Goal: Task Accomplishment & Management: Use online tool/utility

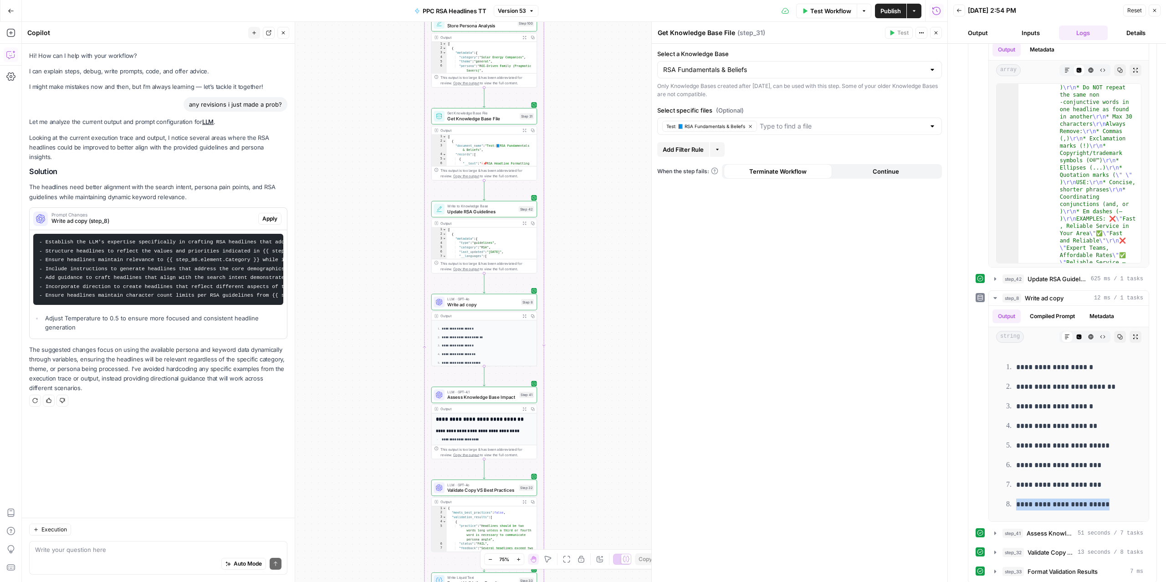
scroll to position [255, 0]
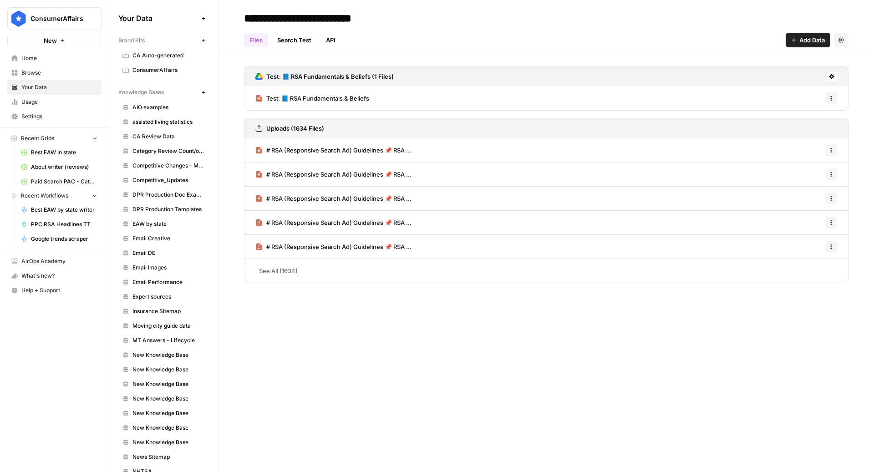
click at [443, 348] on div "**********" at bounding box center [547, 236] width 656 height 472
click at [510, 49] on header "**********" at bounding box center [547, 27] width 656 height 55
click at [832, 72] on button at bounding box center [832, 76] width 11 height 11
click at [783, 93] on span "Sync Data" at bounding box center [798, 95] width 56 height 9
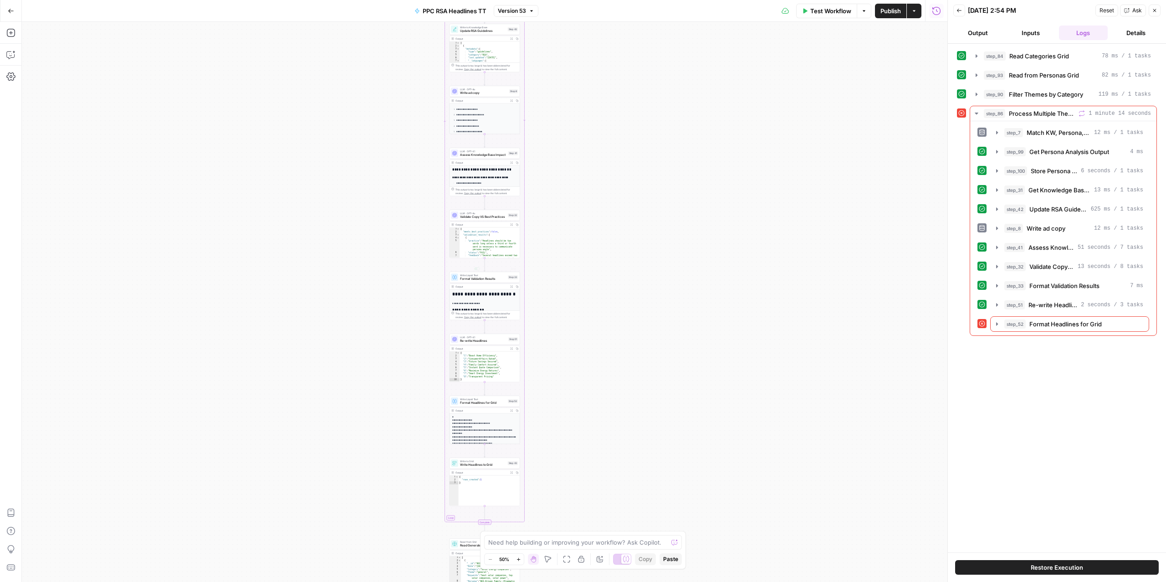
click at [702, 228] on div "Workflow Set Inputs Inputs Read from Grid Read Categories Grid Step 84 Output E…" at bounding box center [484, 302] width 925 height 560
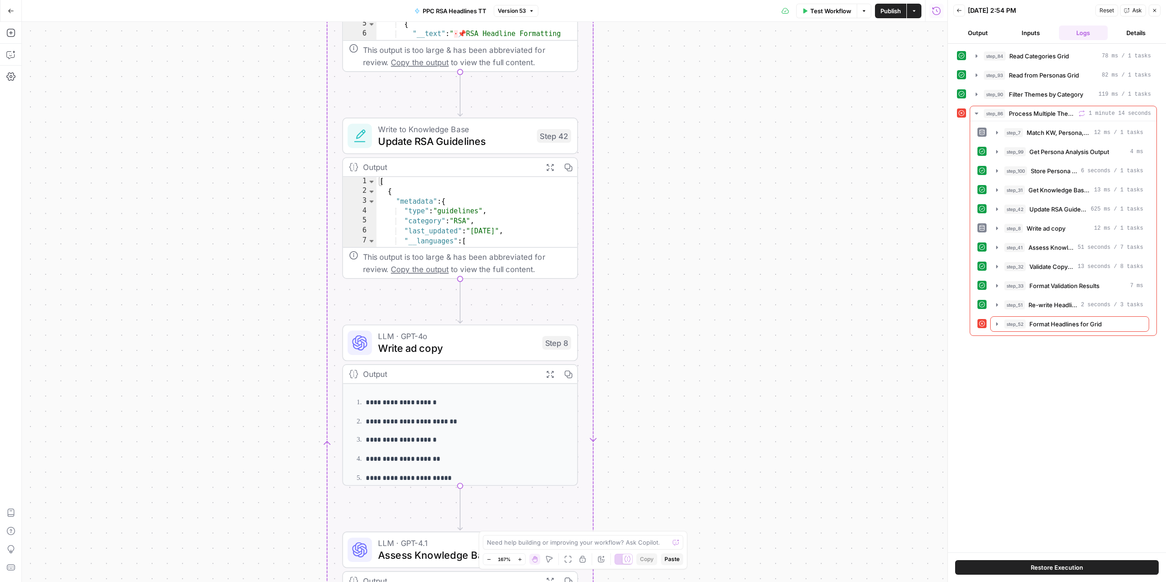
click at [457, 143] on span "Update RSA Guidelines" at bounding box center [454, 140] width 153 height 15
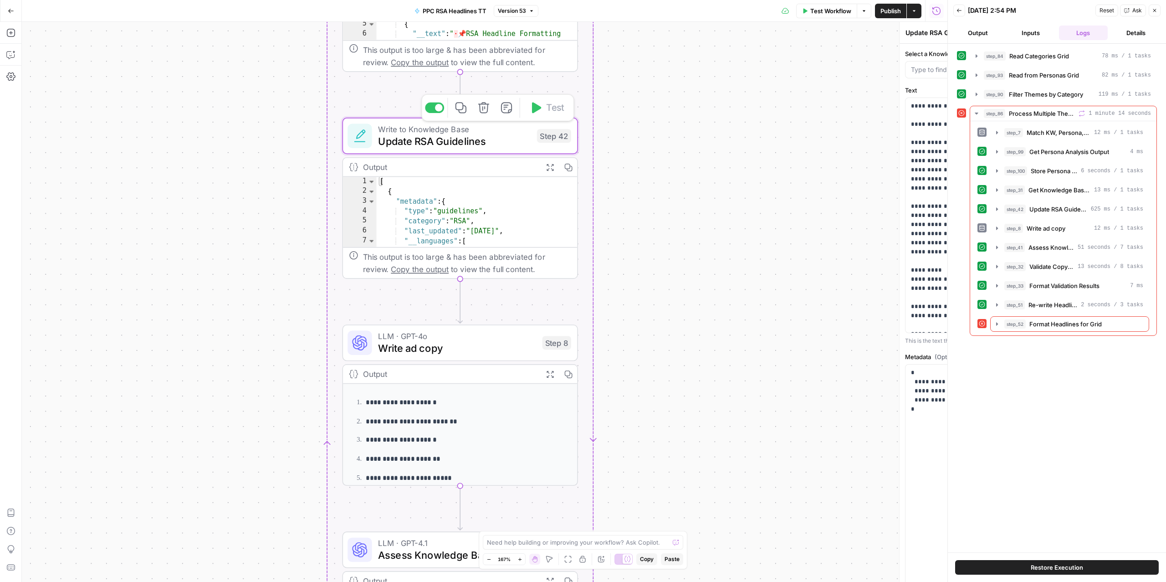
type input "RSA Fundamentals & Beliefs"
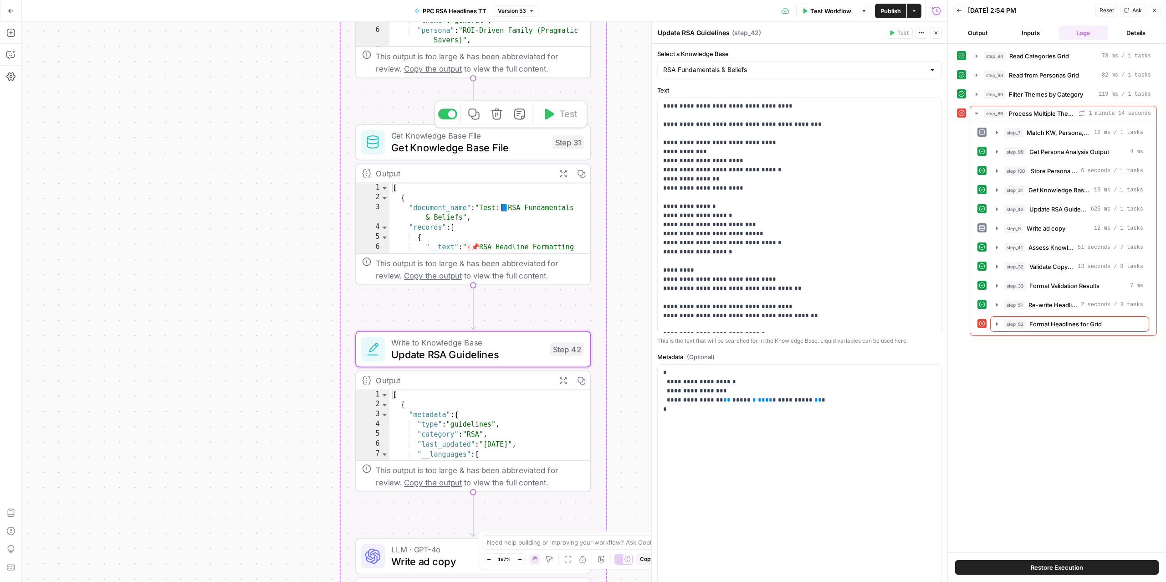
click at [489, 143] on span "Get Knowledge Base File" at bounding box center [468, 147] width 155 height 15
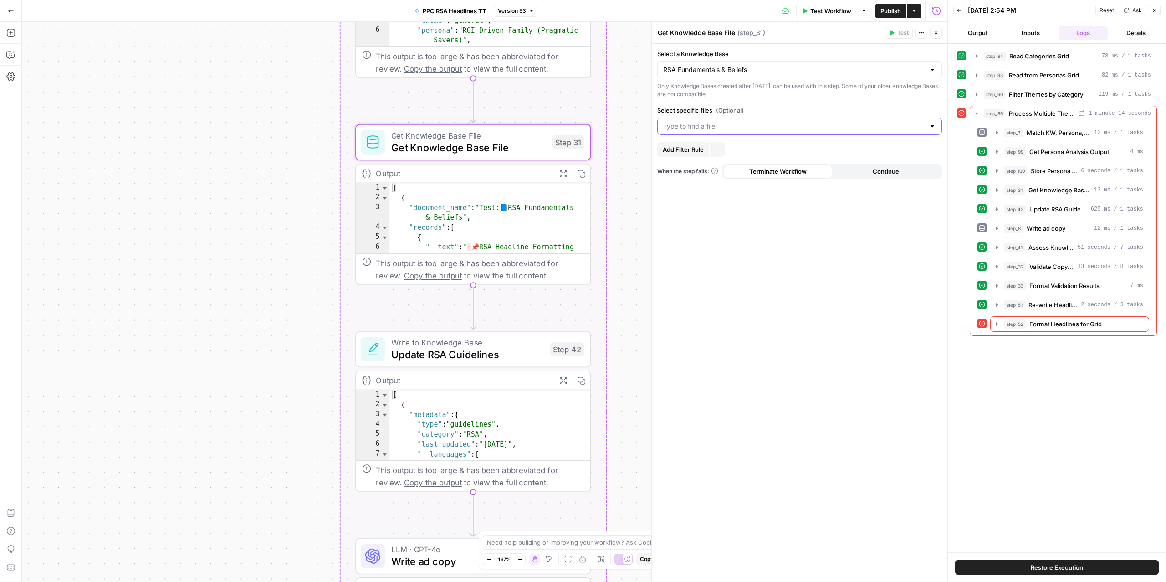
click at [719, 127] on input "Select specific files (Optional)" at bounding box center [794, 126] width 262 height 9
type input "test"
click at [711, 150] on span "Test: 📘 RSA Fundamentals & Beliefs" at bounding box center [793, 150] width 257 height 9
click at [764, 329] on div "Select a Knowledge Base RSA Fundamentals & Beliefs Only Knowledge Bases created…" at bounding box center [800, 313] width 296 height 538
click at [730, 129] on input "Select specific files (Optional)" at bounding box center [794, 126] width 262 height 9
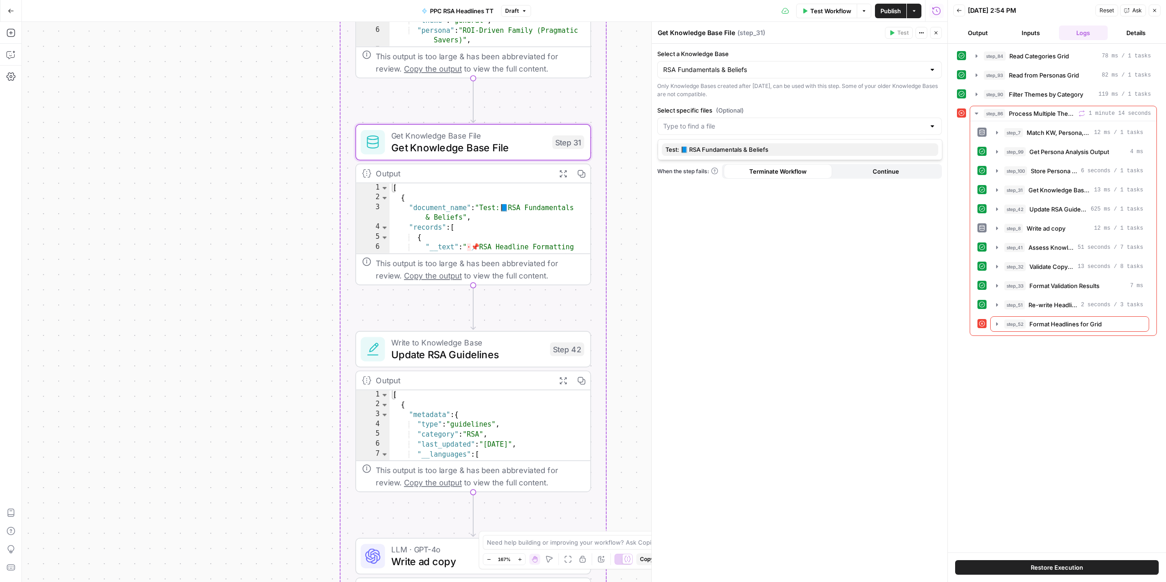
click at [712, 150] on span "Test: 📘 RSA Fundamentals & Beliefs" at bounding box center [797, 149] width 265 height 9
click at [724, 311] on div "Select a Knowledge Base RSA Fundamentals & Beliefs Only Knowledge Bases created…" at bounding box center [800, 313] width 296 height 538
click at [829, 17] on button "Test Workflow" at bounding box center [826, 11] width 61 height 15
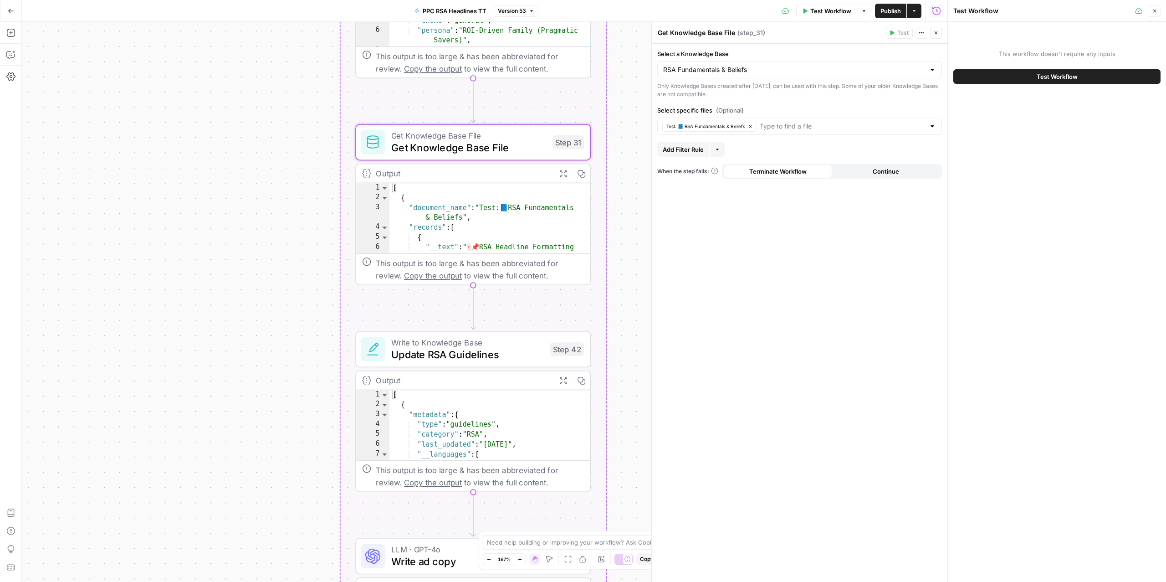
click at [1052, 74] on span "Test Workflow" at bounding box center [1056, 76] width 41 height 9
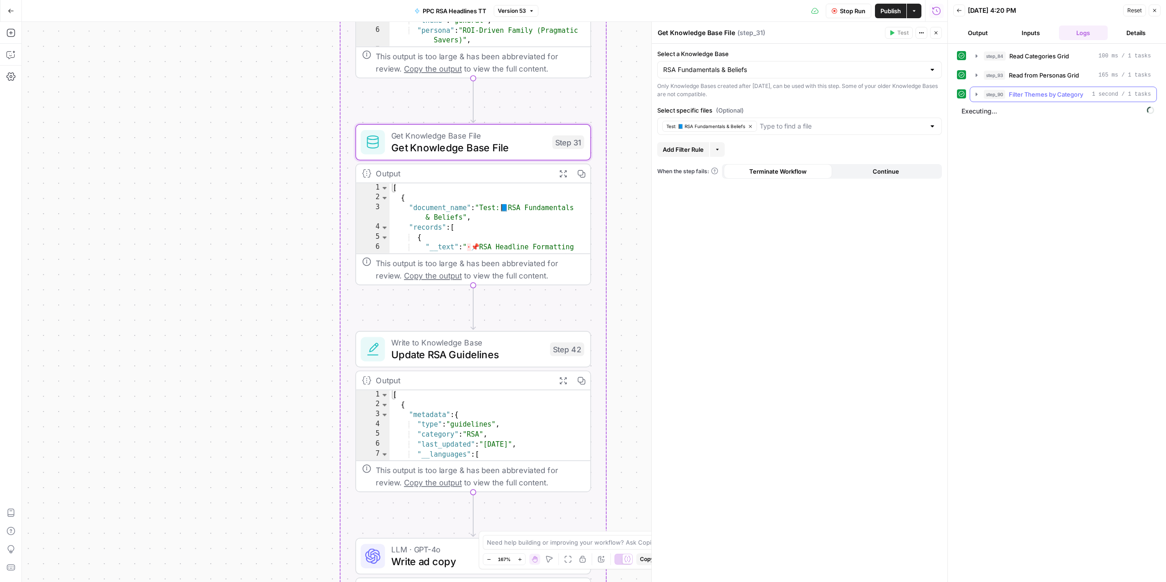
click at [995, 97] on span "step_90" at bounding box center [994, 94] width 21 height 9
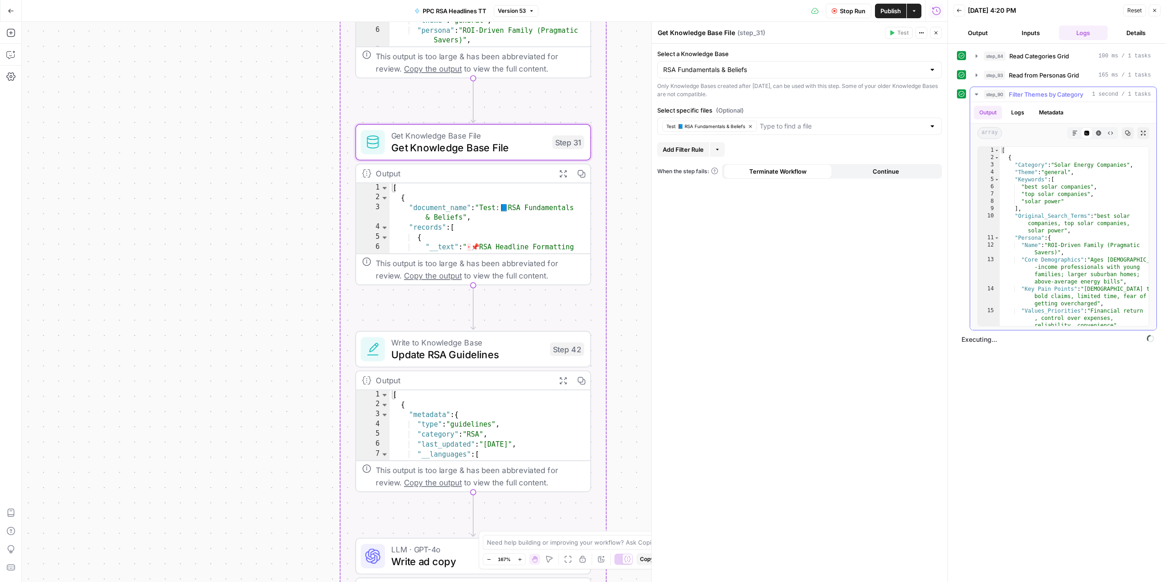
click at [995, 97] on span "step_90" at bounding box center [994, 94] width 21 height 9
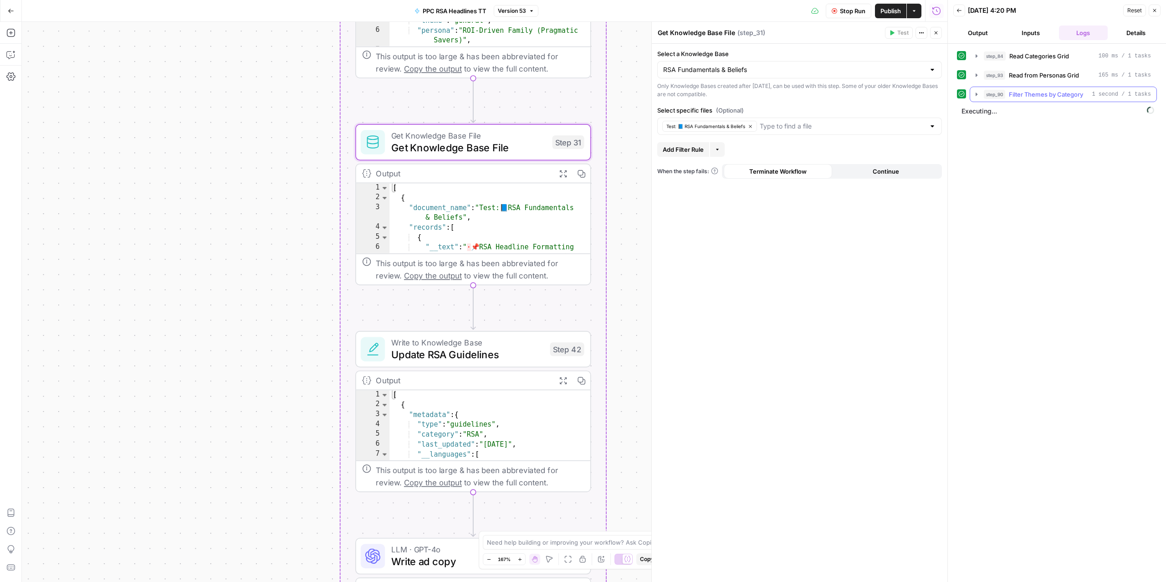
click at [1000, 98] on span "step_90" at bounding box center [994, 94] width 21 height 9
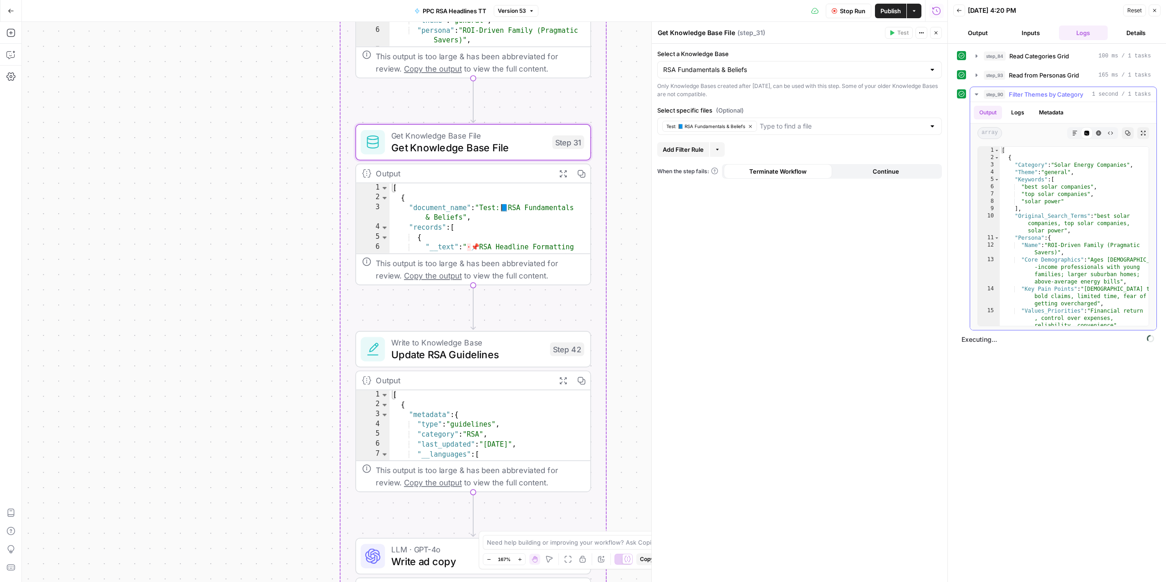
click at [999, 95] on span "step_90" at bounding box center [994, 94] width 21 height 9
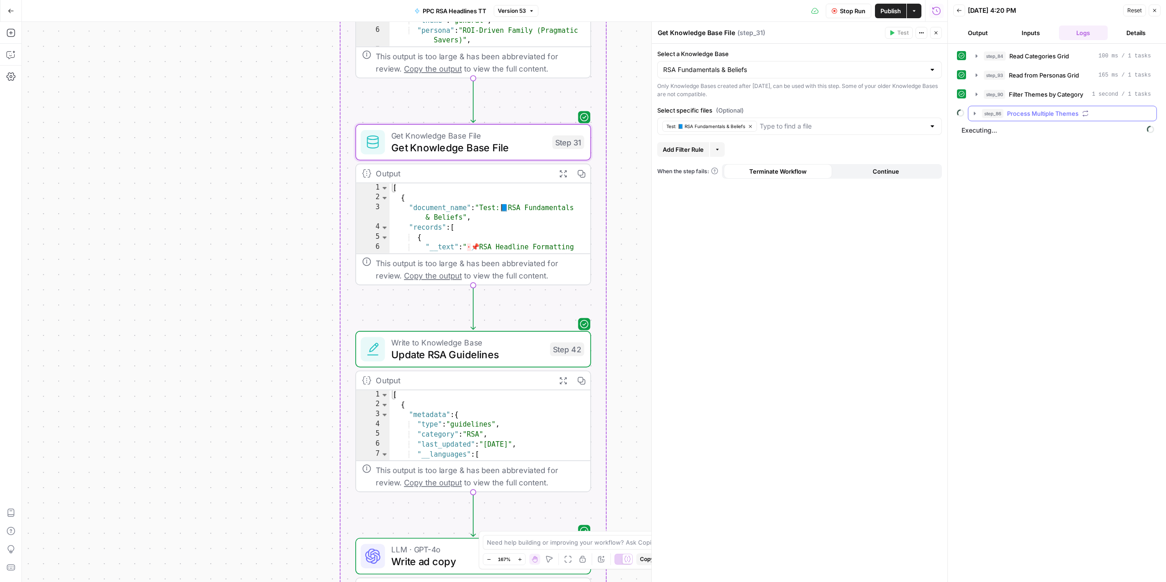
click at [1026, 112] on span "Process Multiple Themes" at bounding box center [1042, 113] width 71 height 9
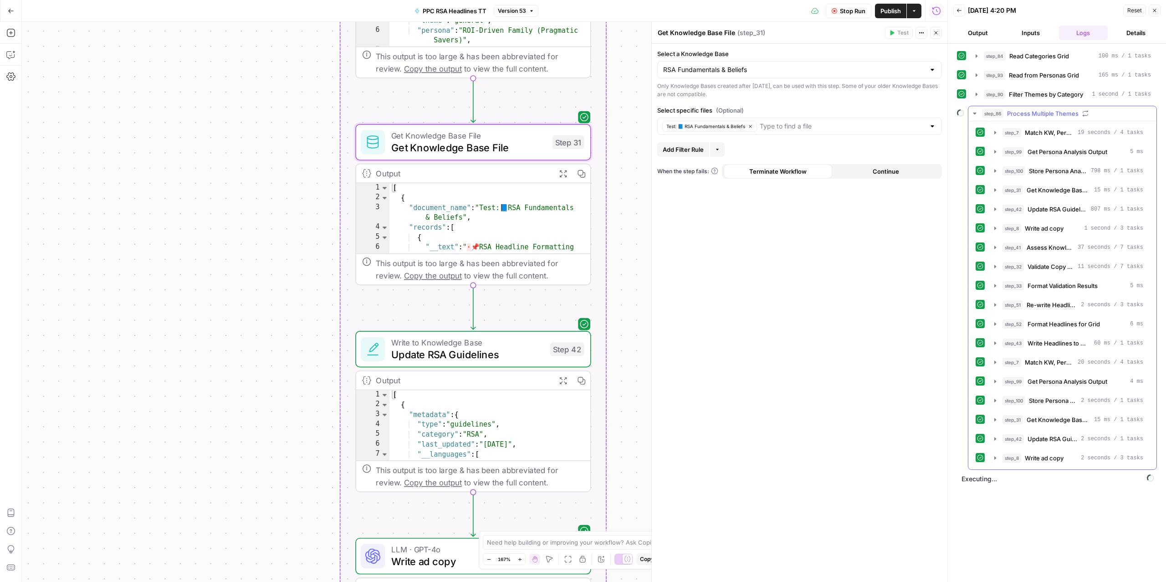
click at [1000, 114] on span "step_86" at bounding box center [992, 113] width 21 height 9
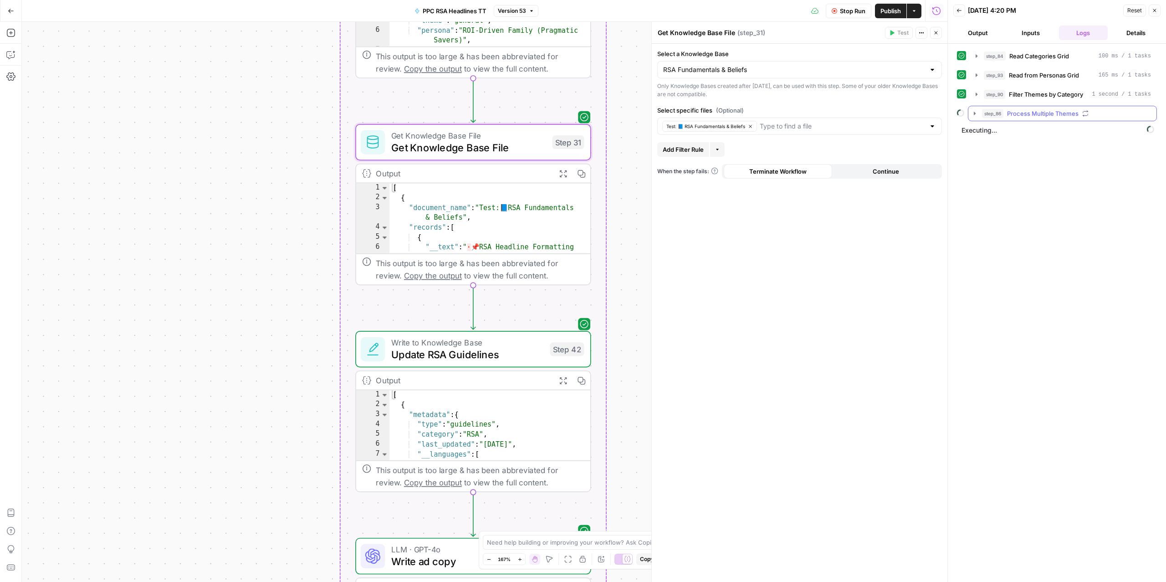
click at [1029, 118] on span "Process Multiple Themes" at bounding box center [1042, 113] width 71 height 9
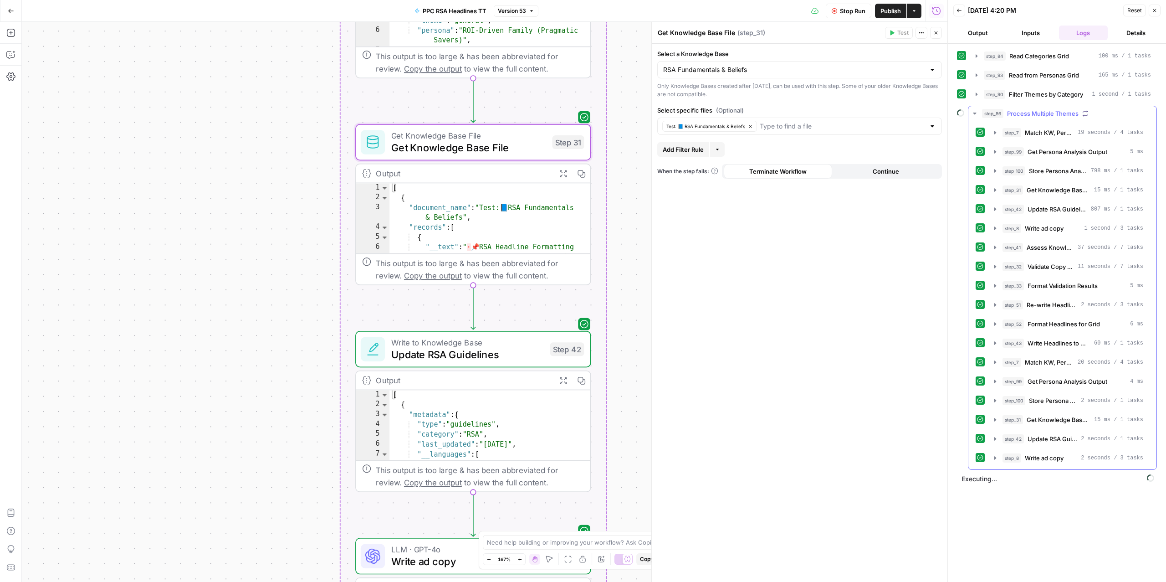
click at [1029, 118] on span "Process Multiple Themes" at bounding box center [1042, 113] width 71 height 9
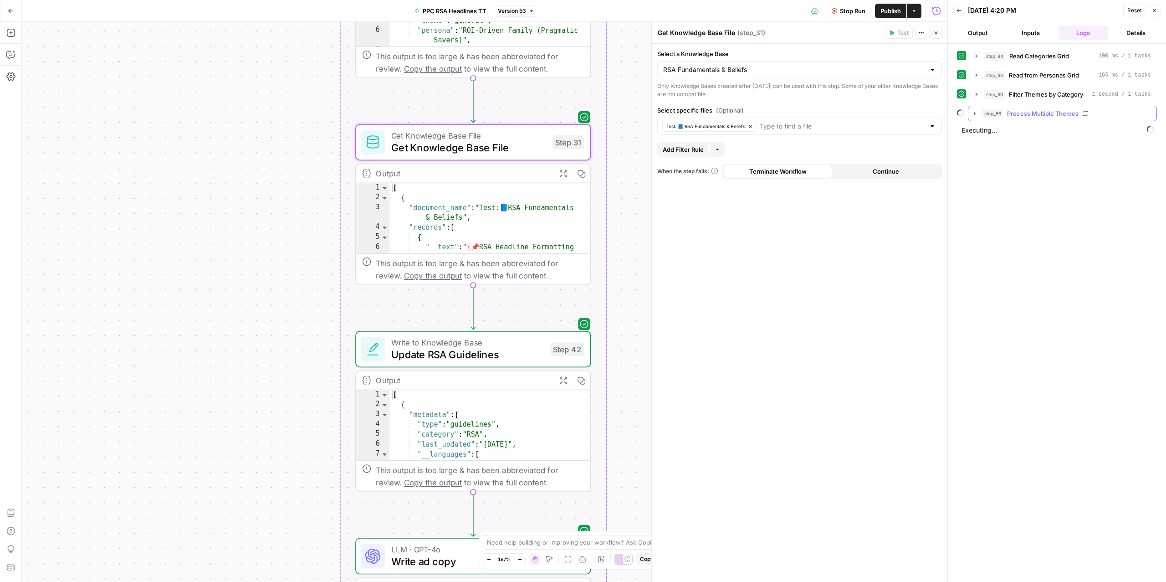
click at [1011, 115] on span "Process Multiple Themes" at bounding box center [1042, 113] width 71 height 9
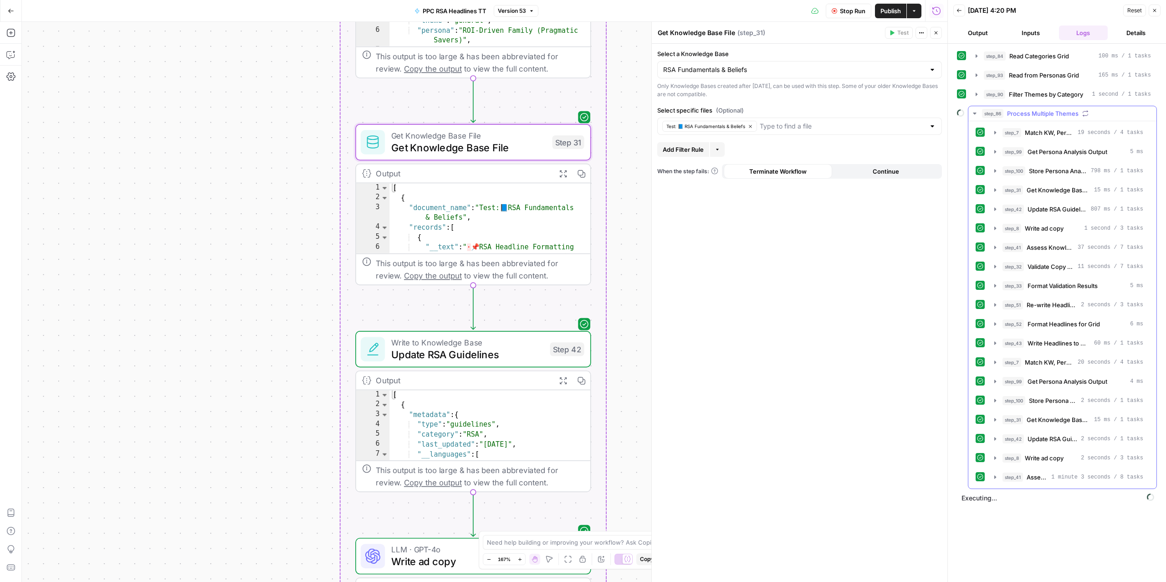
click at [1011, 115] on span "Process Multiple Themes" at bounding box center [1042, 113] width 71 height 9
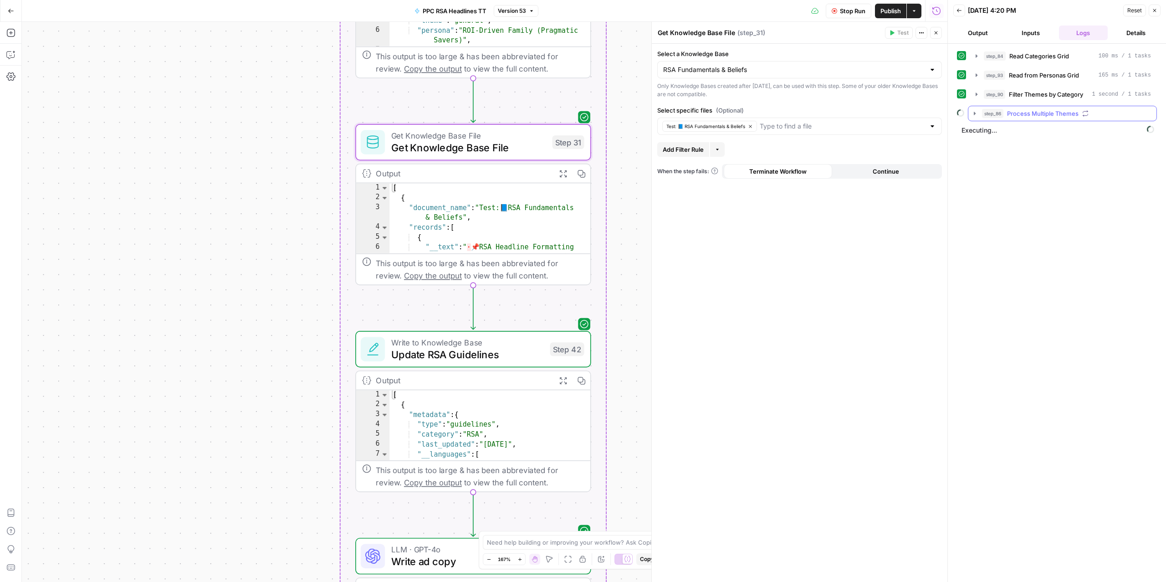
click at [1011, 115] on span "Process Multiple Themes" at bounding box center [1042, 113] width 71 height 9
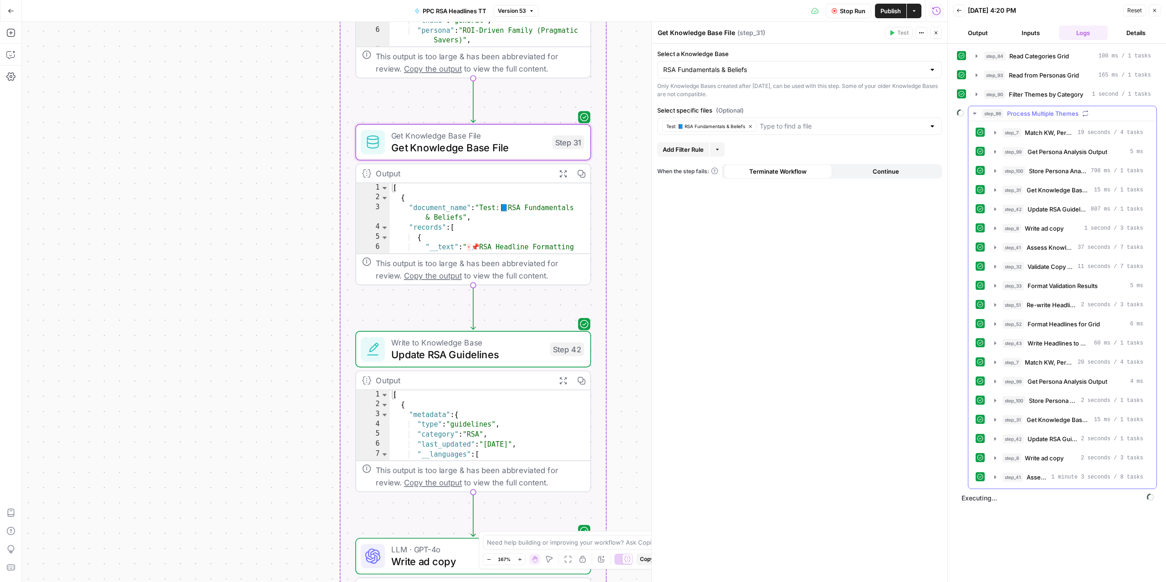
click at [1011, 115] on span "Process Multiple Themes" at bounding box center [1042, 113] width 71 height 9
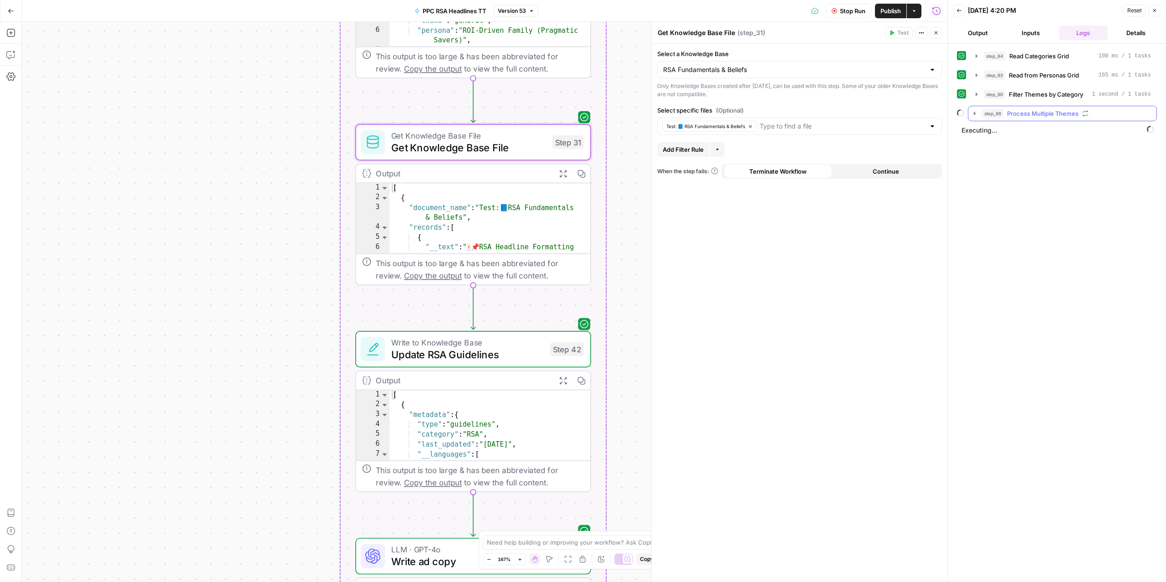
click at [1026, 112] on span "Process Multiple Themes" at bounding box center [1042, 113] width 71 height 9
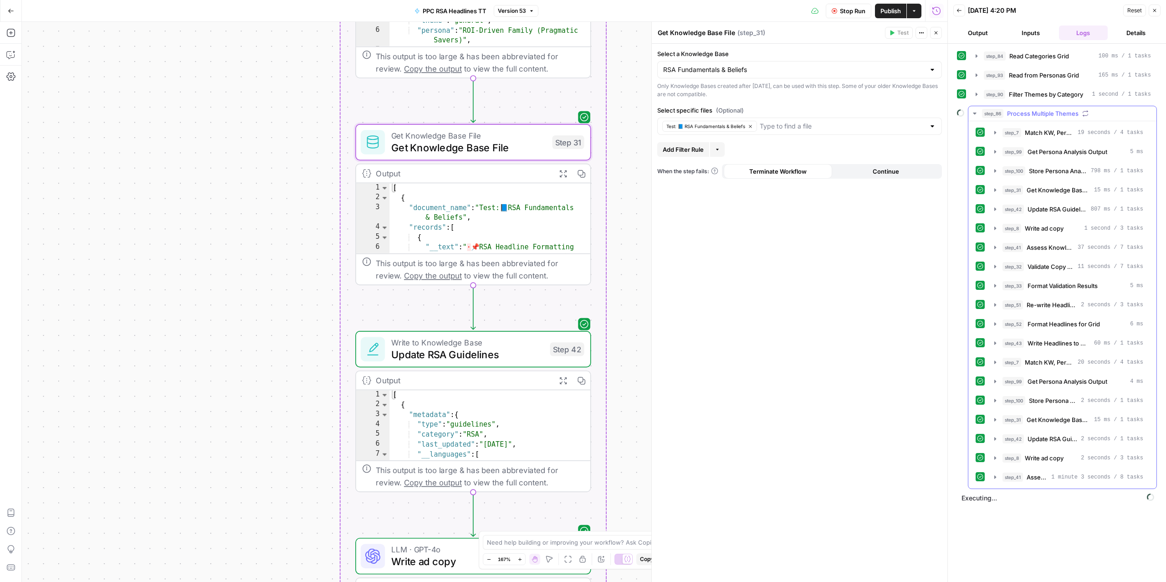
click at [1026, 112] on span "Process Multiple Themes" at bounding box center [1042, 113] width 71 height 9
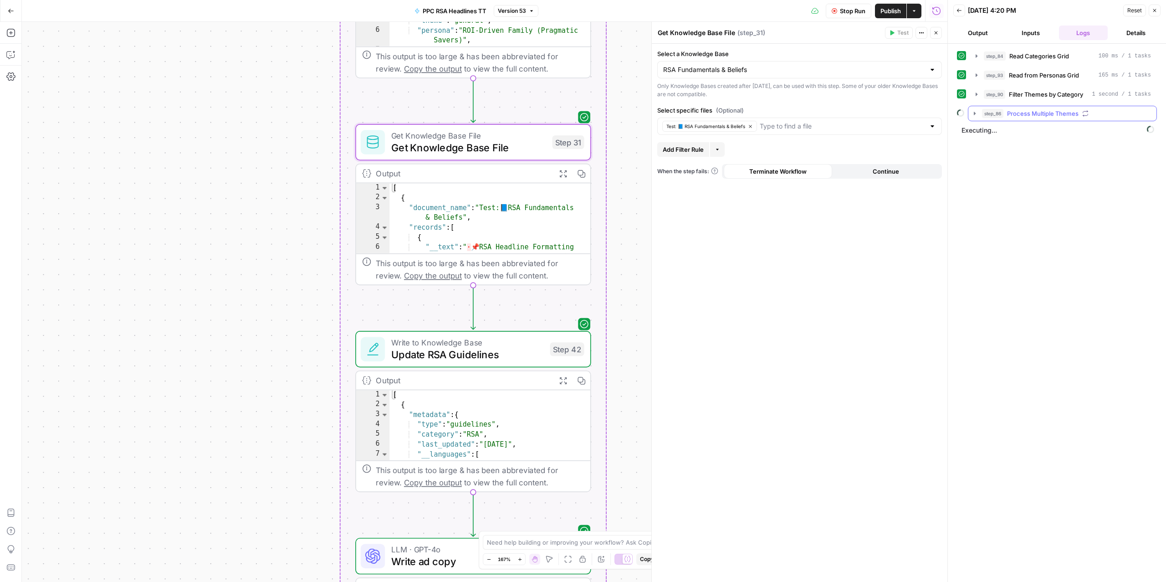
click at [1014, 118] on span "Process Multiple Themes" at bounding box center [1042, 113] width 71 height 9
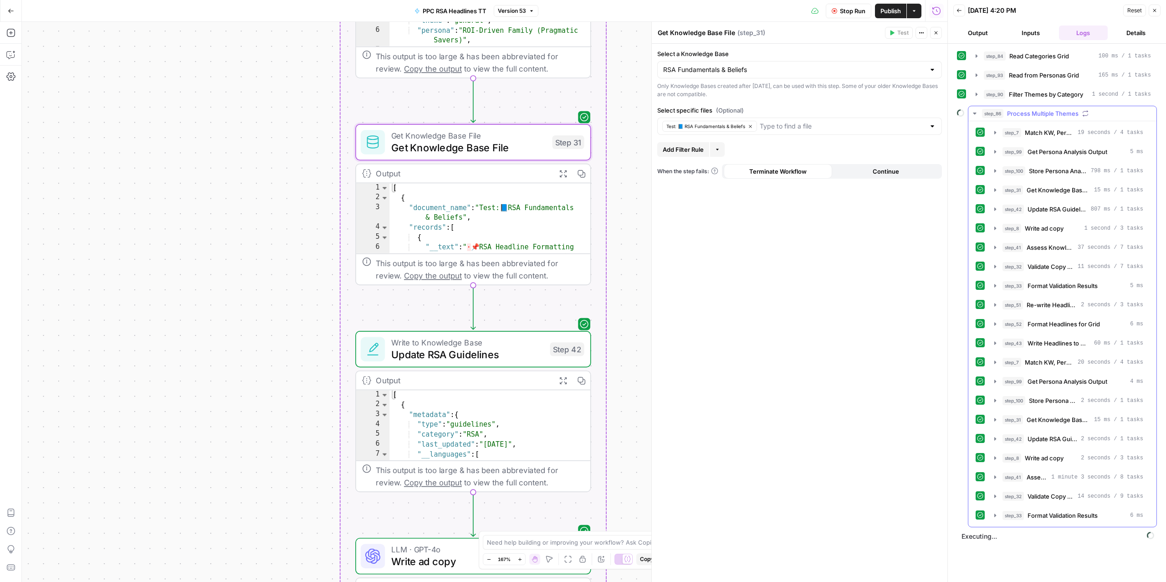
click at [1014, 118] on span "Process Multiple Themes" at bounding box center [1042, 113] width 71 height 9
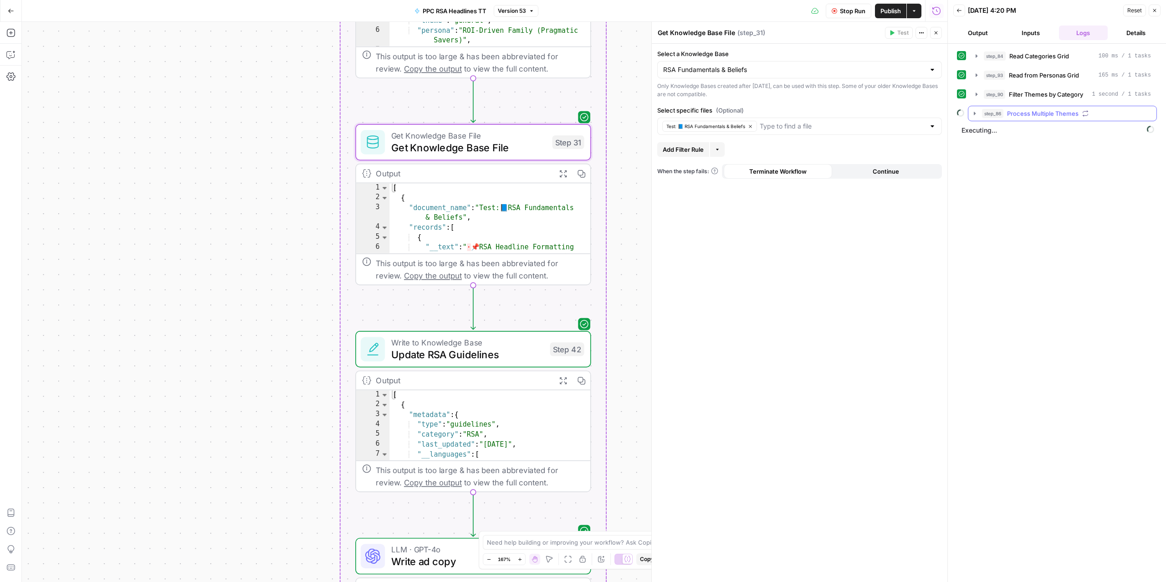
click at [1000, 117] on span "step_86" at bounding box center [992, 113] width 21 height 9
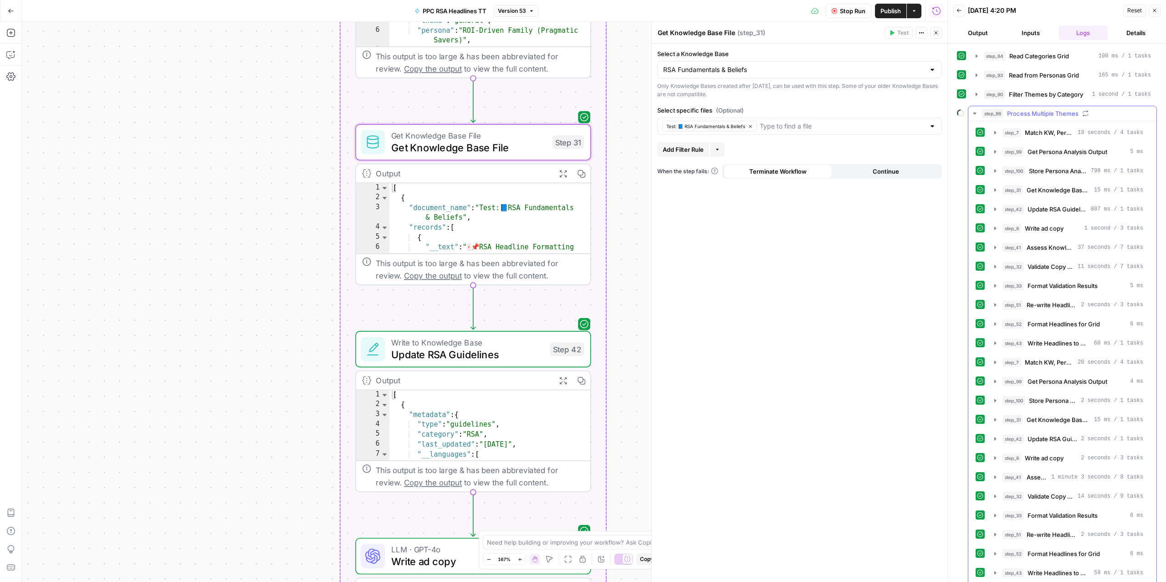
click at [1000, 117] on span "step_86" at bounding box center [992, 113] width 21 height 9
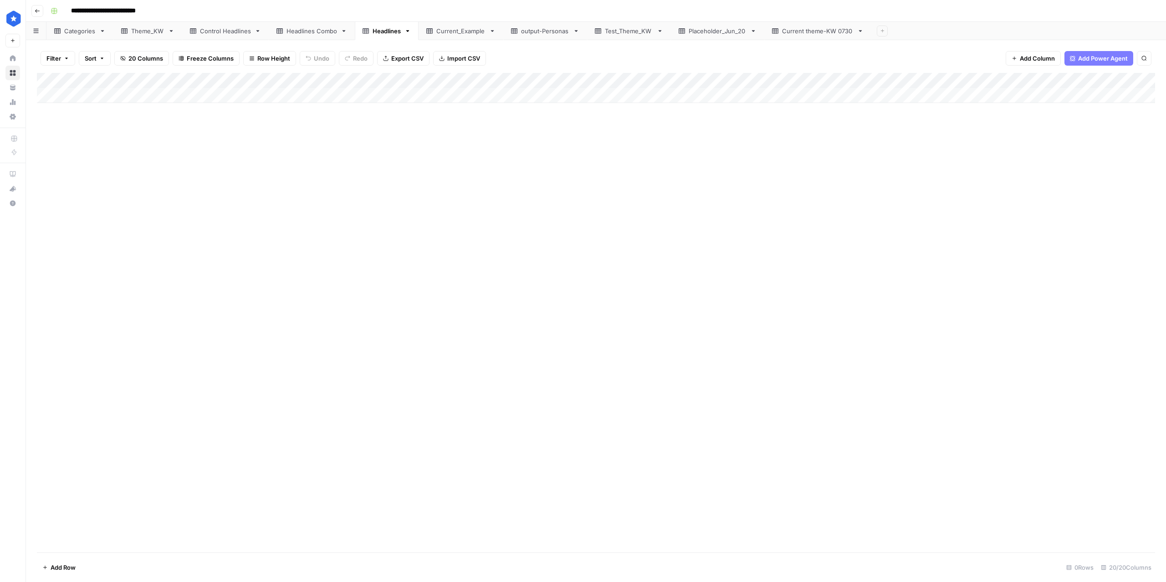
click at [152, 26] on div "Theme_KW" at bounding box center [147, 30] width 33 height 9
click at [149, 31] on div "Theme_KW" at bounding box center [147, 30] width 33 height 9
click at [45, 127] on div "Add Column" at bounding box center [596, 111] width 1118 height 77
click at [43, 128] on div "Add Column" at bounding box center [596, 111] width 1118 height 77
click at [46, 127] on div "Add Column" at bounding box center [596, 111] width 1118 height 77
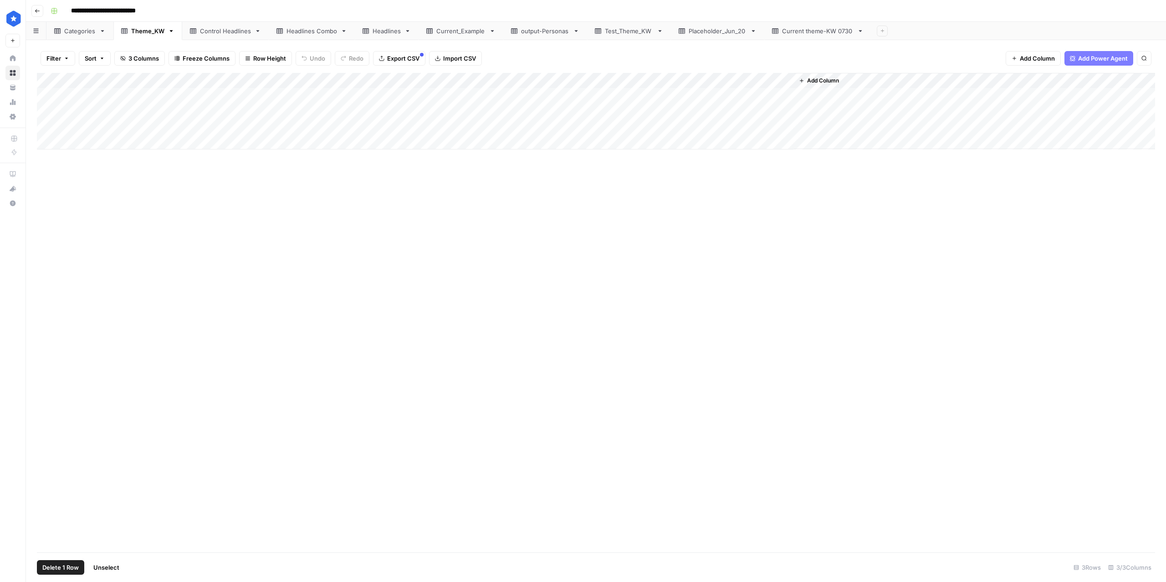
click at [46, 112] on div "Add Column" at bounding box center [596, 111] width 1118 height 77
click at [71, 571] on span "Delete 2 Rows" at bounding box center [62, 566] width 41 height 9
click at [549, 109] on span "Delete" at bounding box center [551, 105] width 20 height 9
